Goal: Contribute content: Add original content to the website for others to see

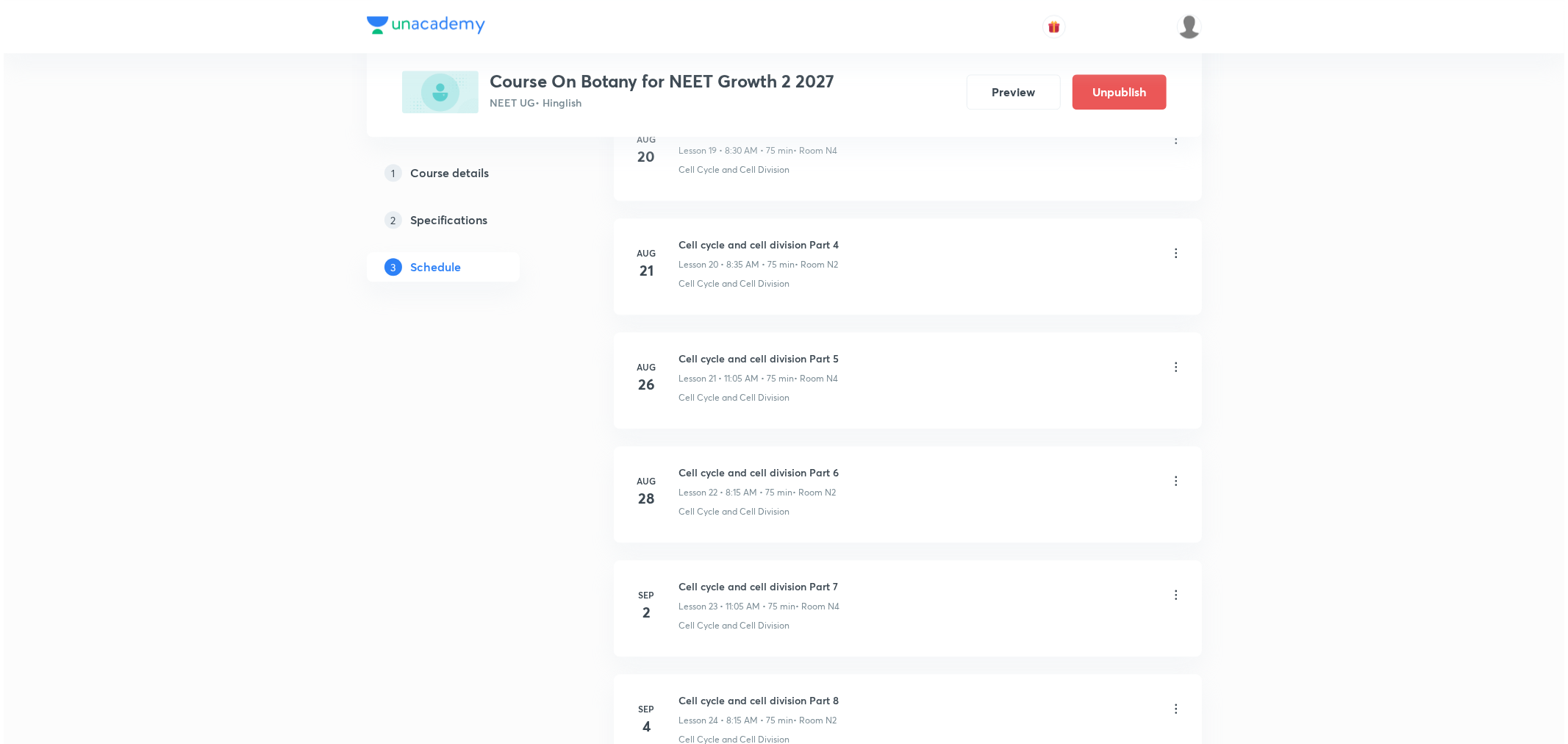
scroll to position [3173, 0]
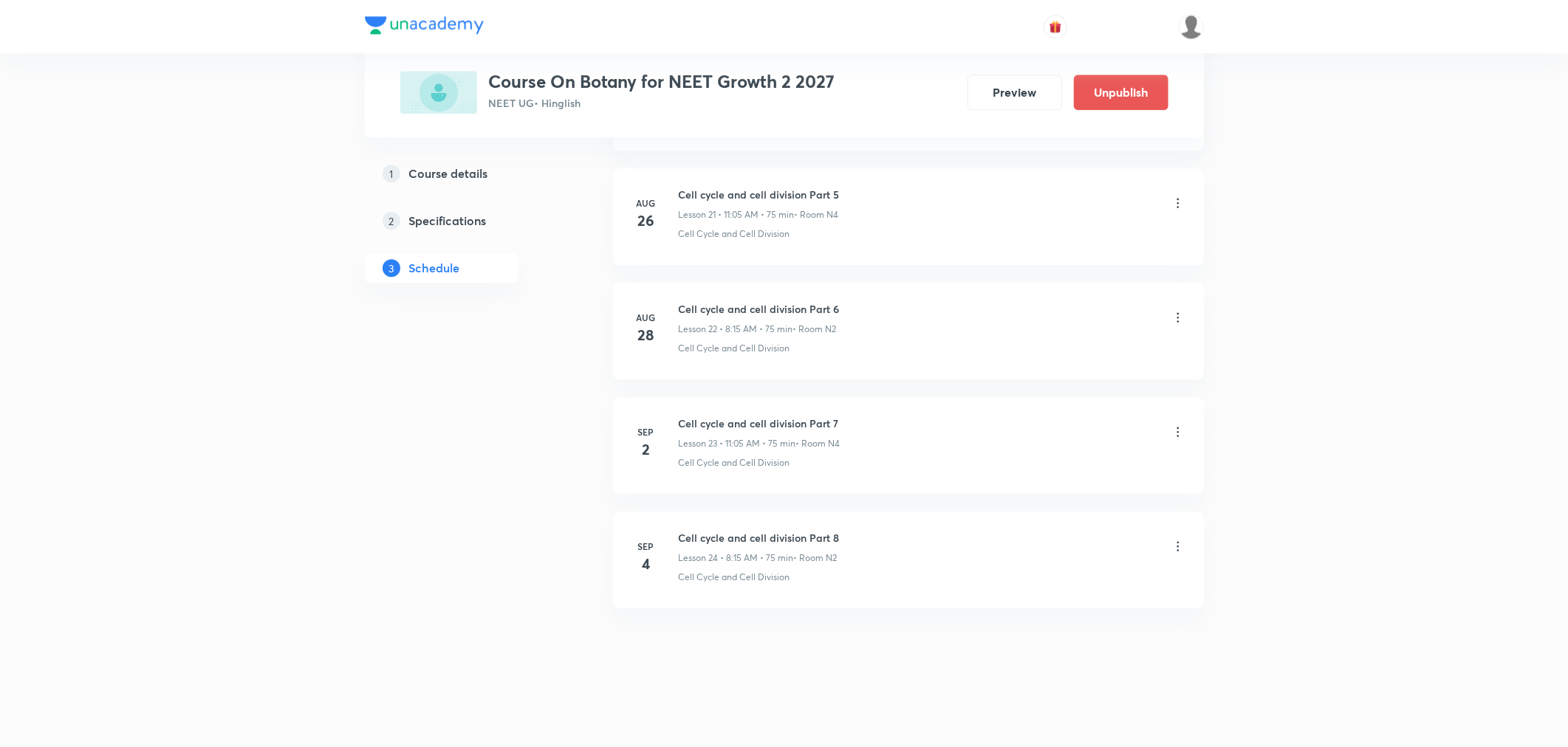
click at [1180, 544] on icon at bounding box center [1178, 546] width 15 height 15
click at [1038, 584] on p "Edit" at bounding box center [1041, 584] width 19 height 16
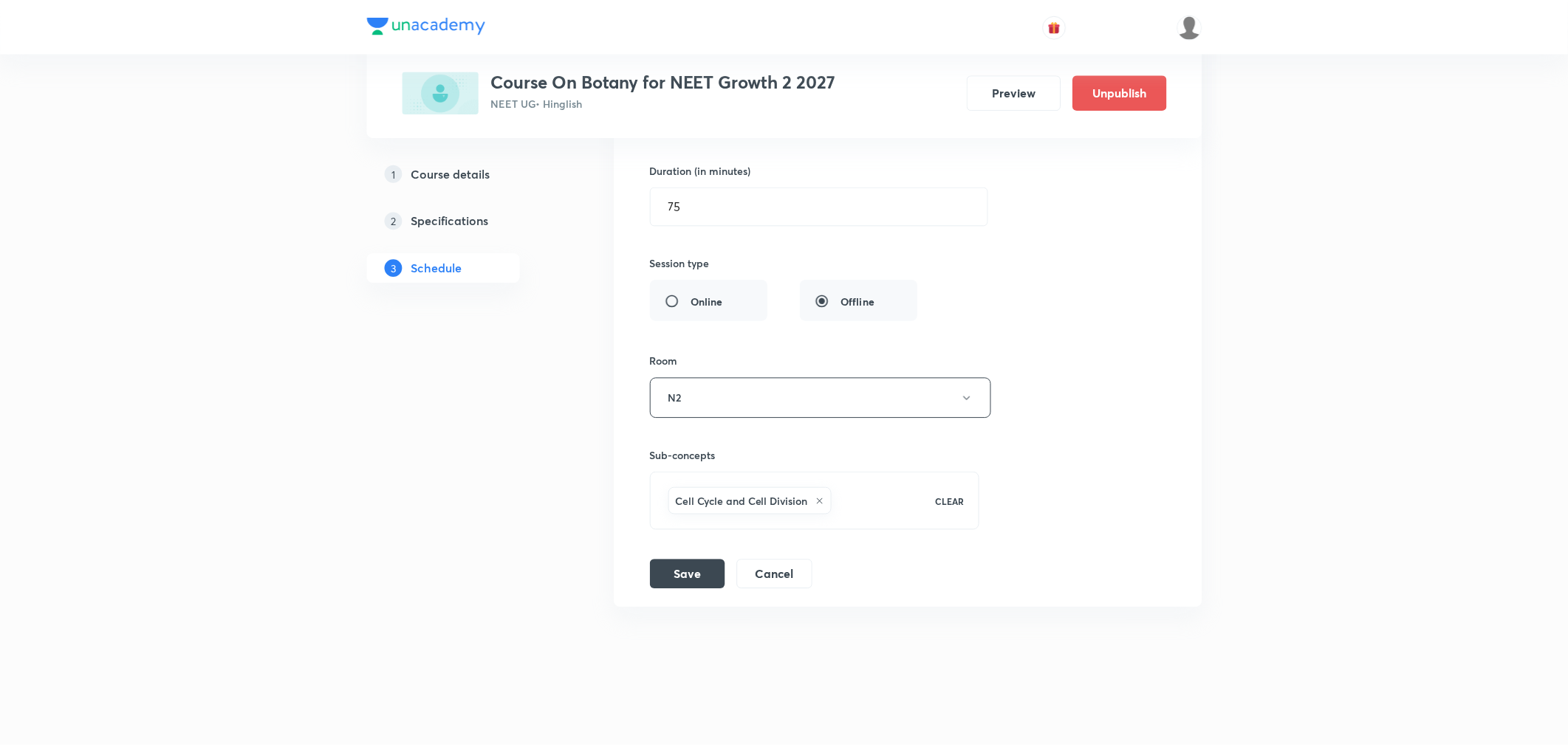
scroll to position [3076, 0]
click at [821, 505] on icon at bounding box center [819, 501] width 9 height 9
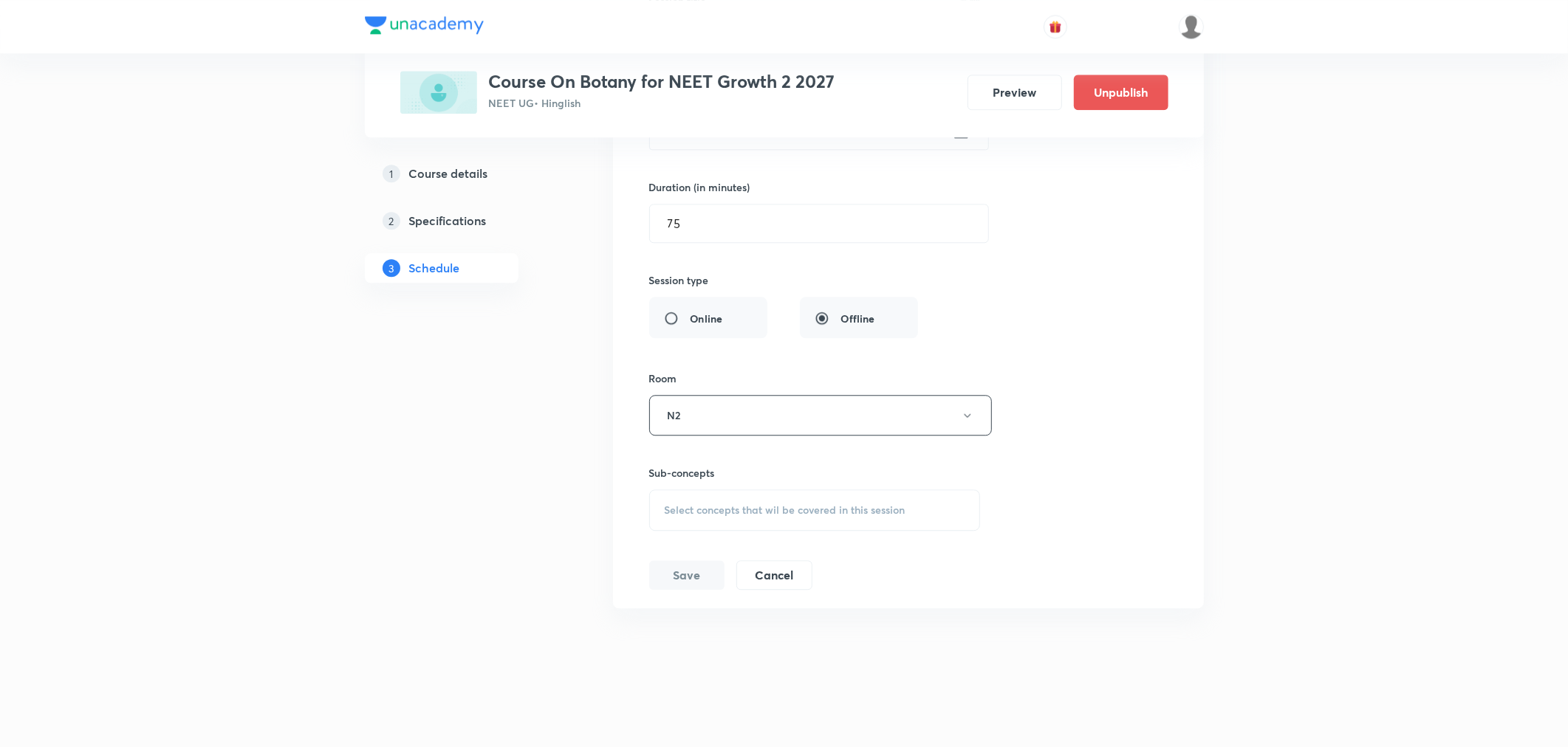
click at [736, 513] on span "Select concepts that wil be covered in this session" at bounding box center [785, 510] width 241 height 12
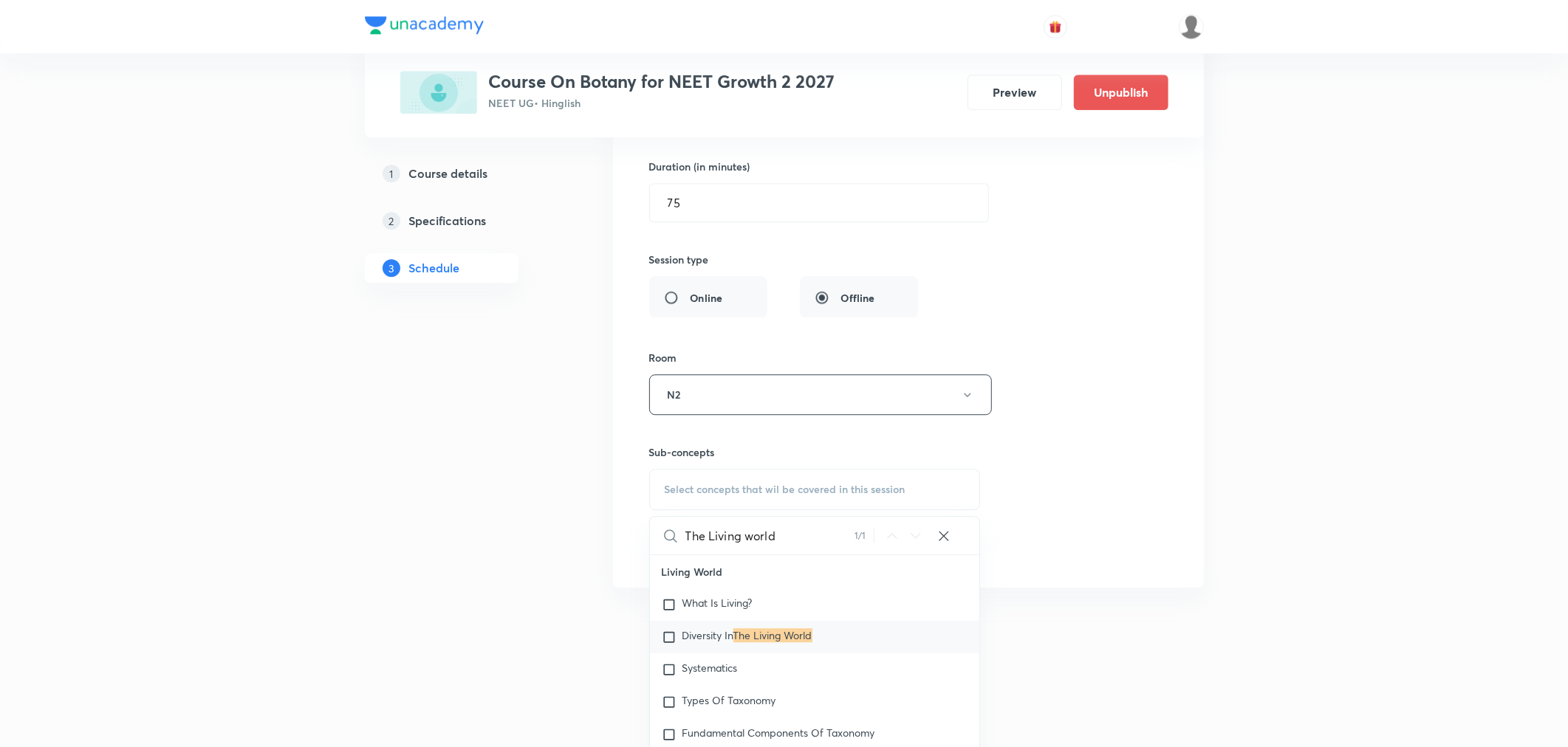
type input "The Living world"
click at [758, 633] on mark "The Living World" at bounding box center [772, 635] width 79 height 14
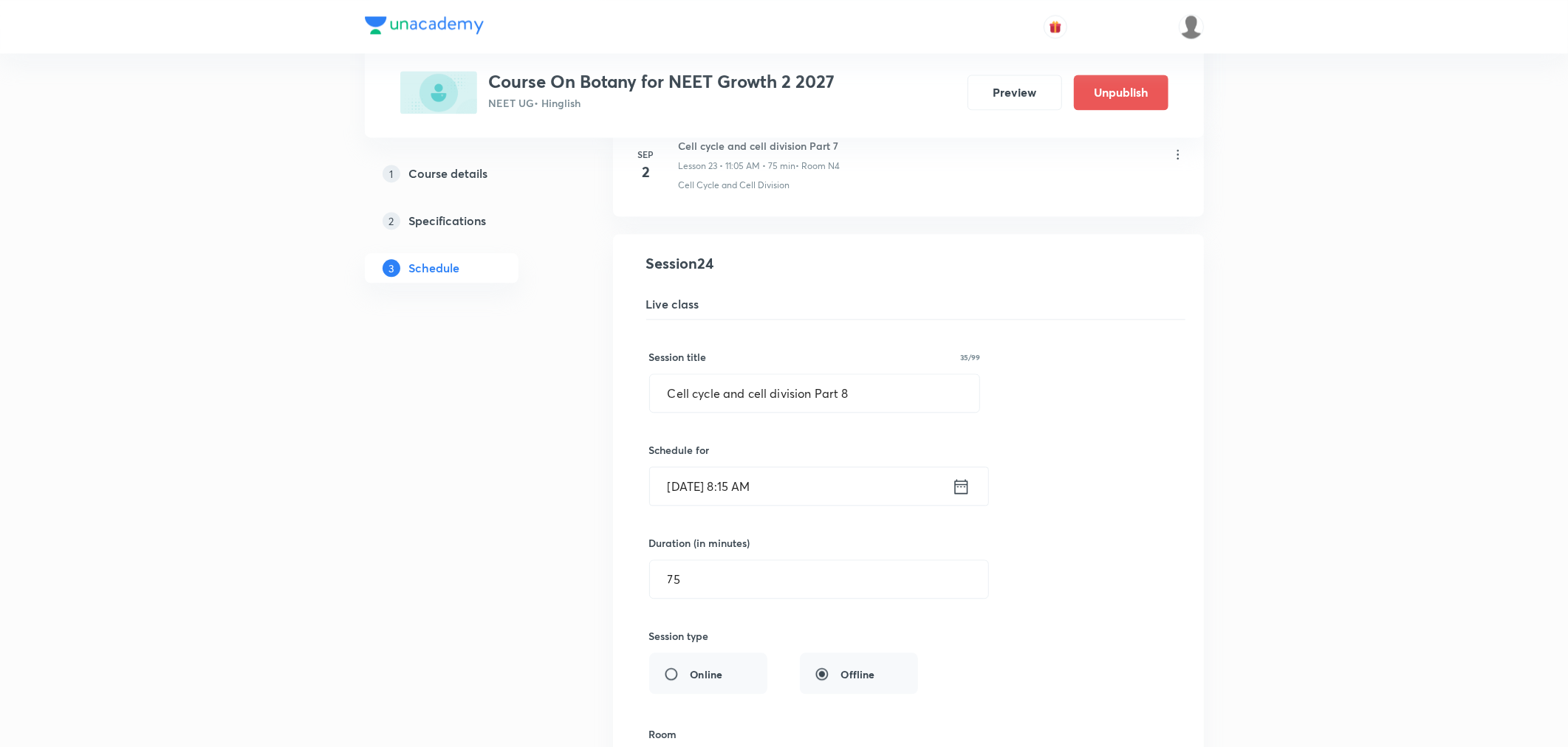
scroll to position [2666, 0]
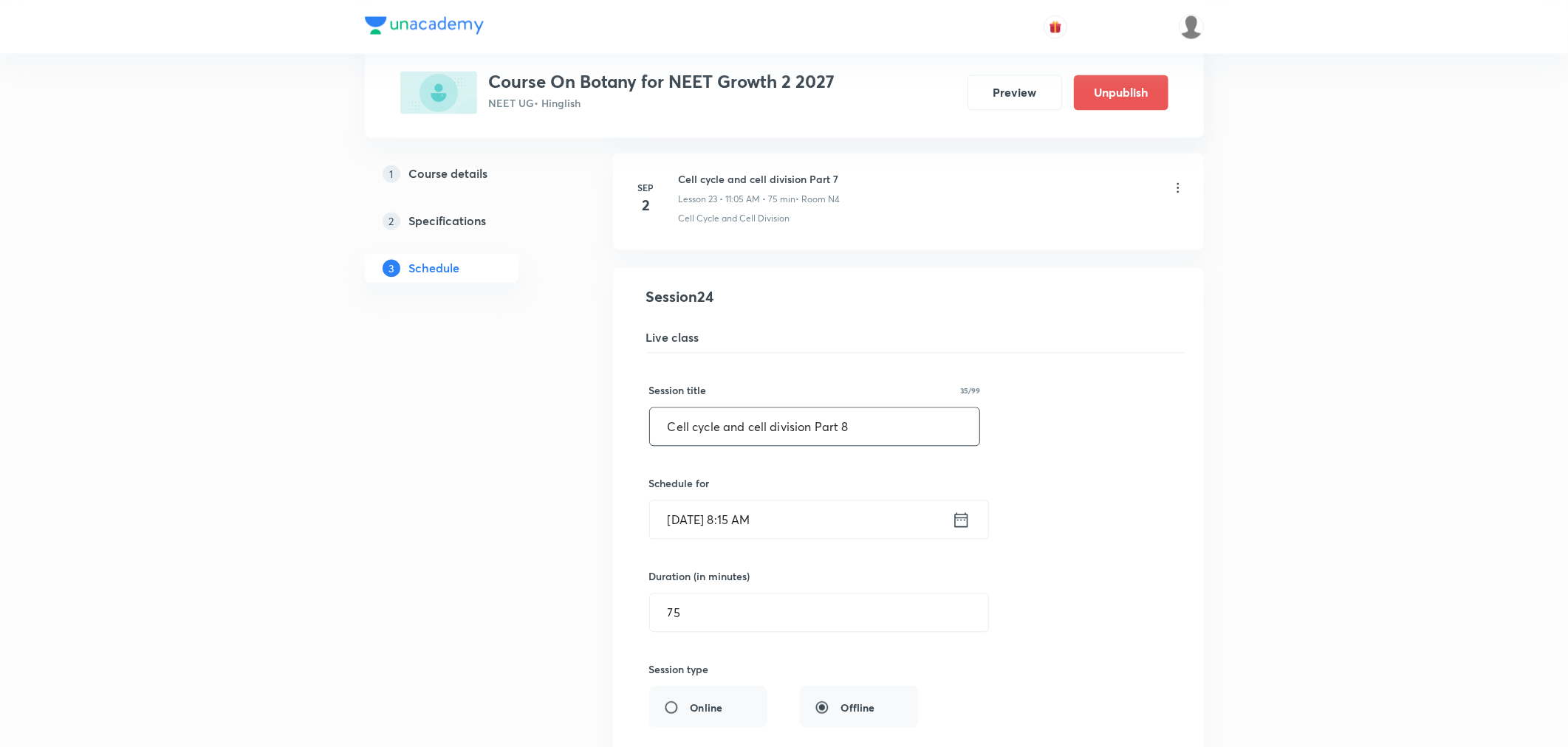
click at [851, 433] on input "Cell cycle and cell division Part 8" at bounding box center [815, 426] width 330 height 38
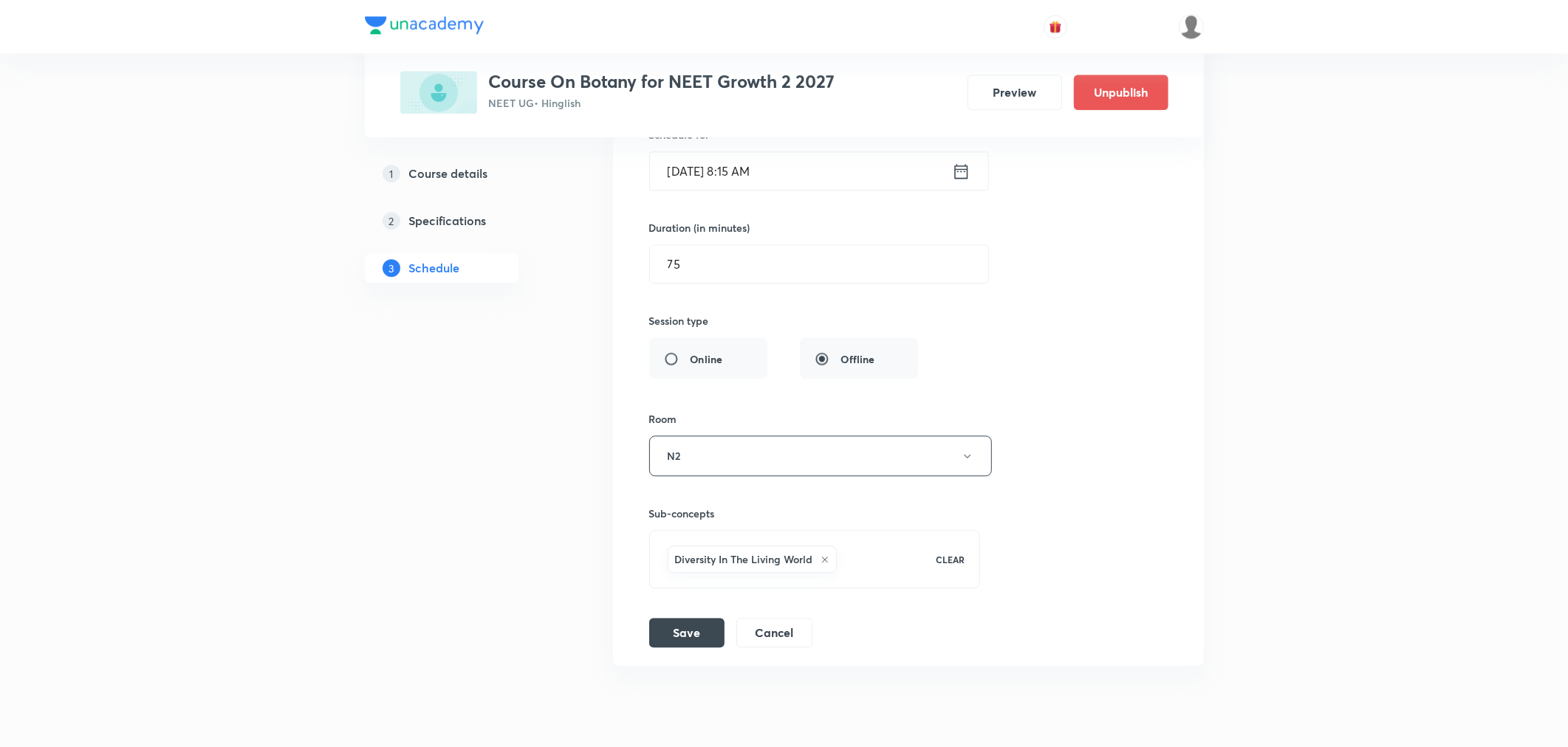
scroll to position [3076, 0]
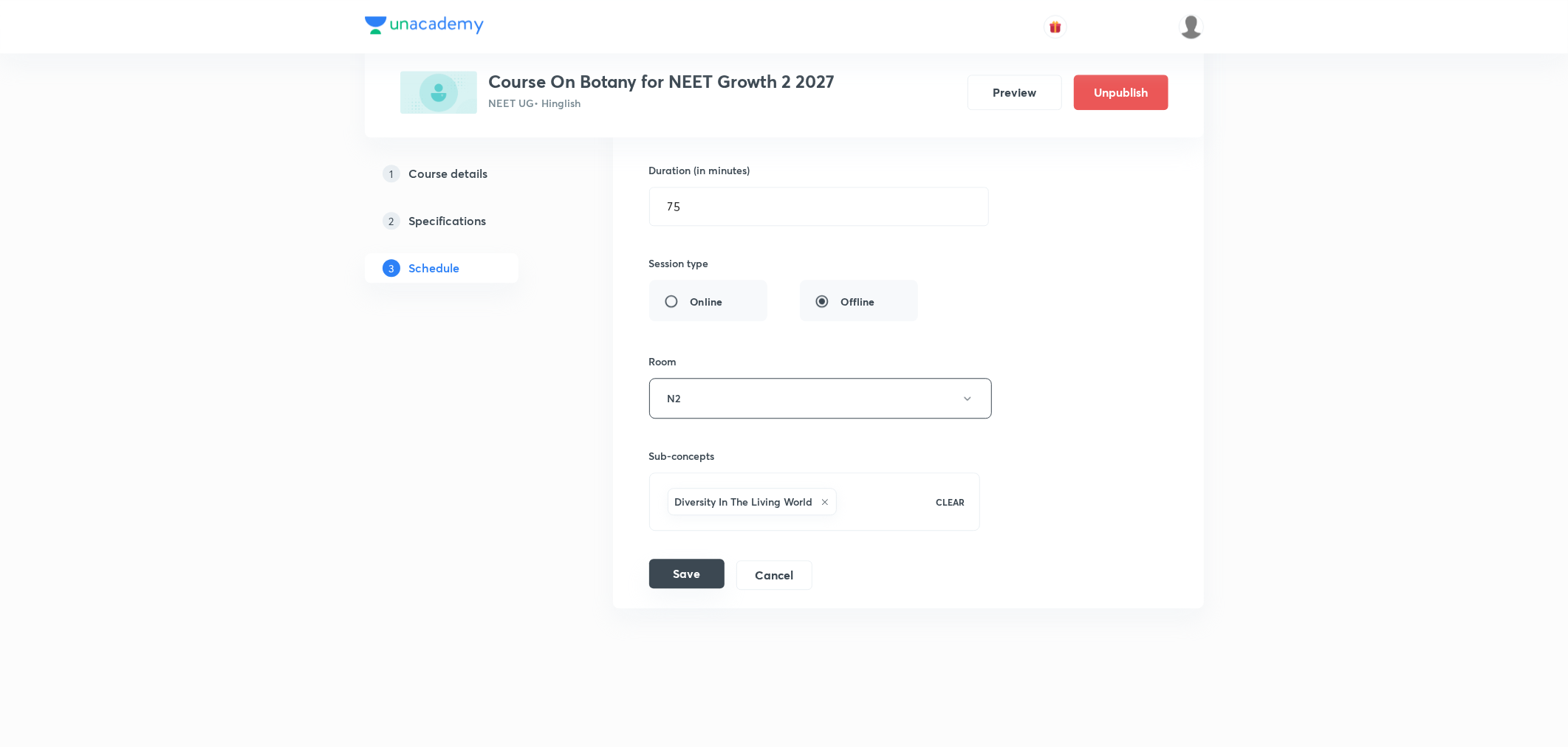
type input "The Living World Part 1"
click at [703, 578] on button "Save" at bounding box center [687, 573] width 75 height 30
